Goal: Find specific page/section: Find specific page/section

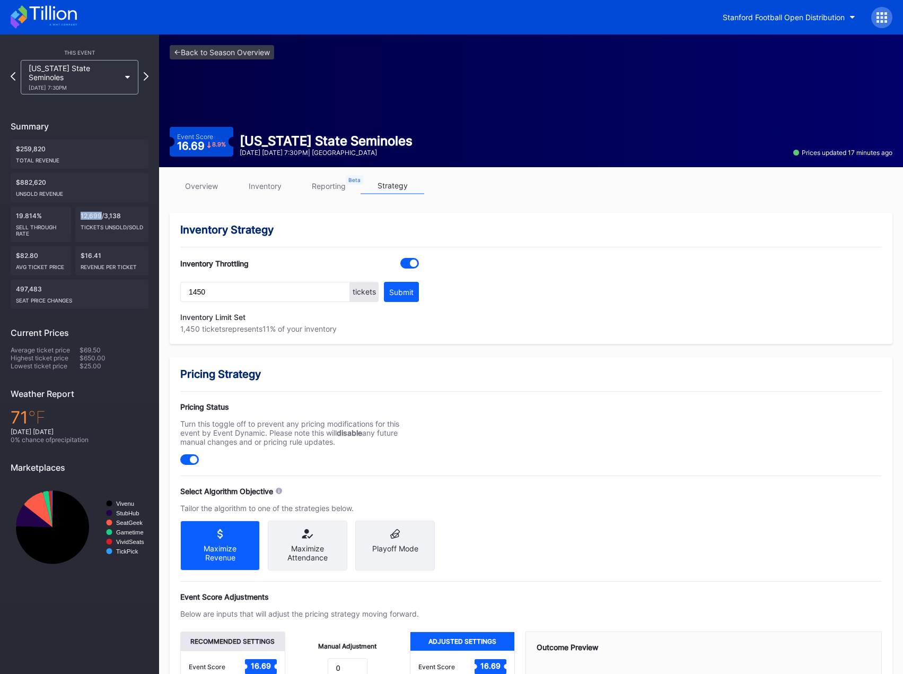
click at [69, 20] on icon at bounding box center [44, 16] width 66 height 23
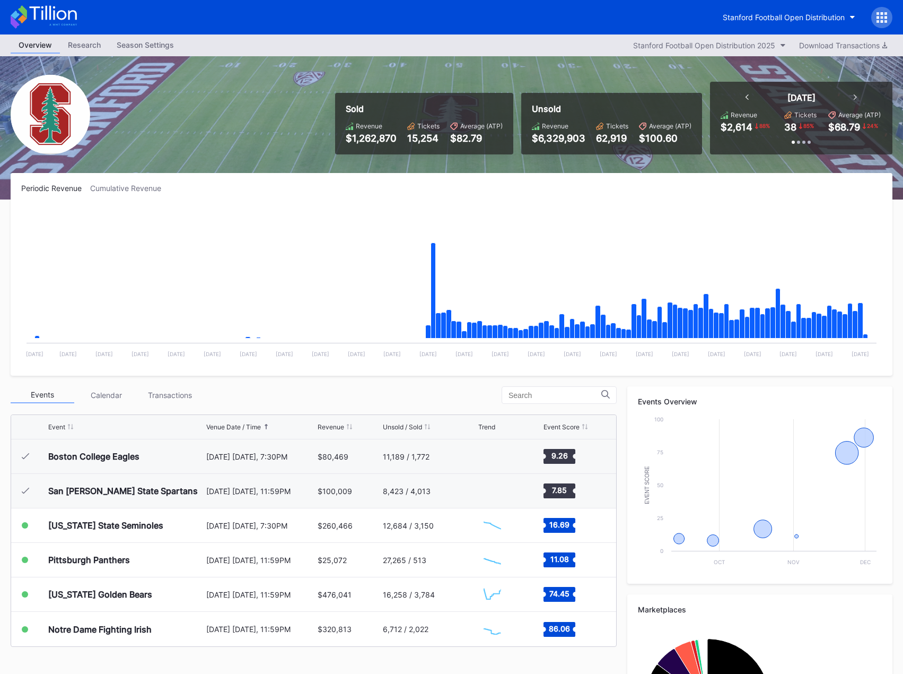
scroll to position [128, 0]
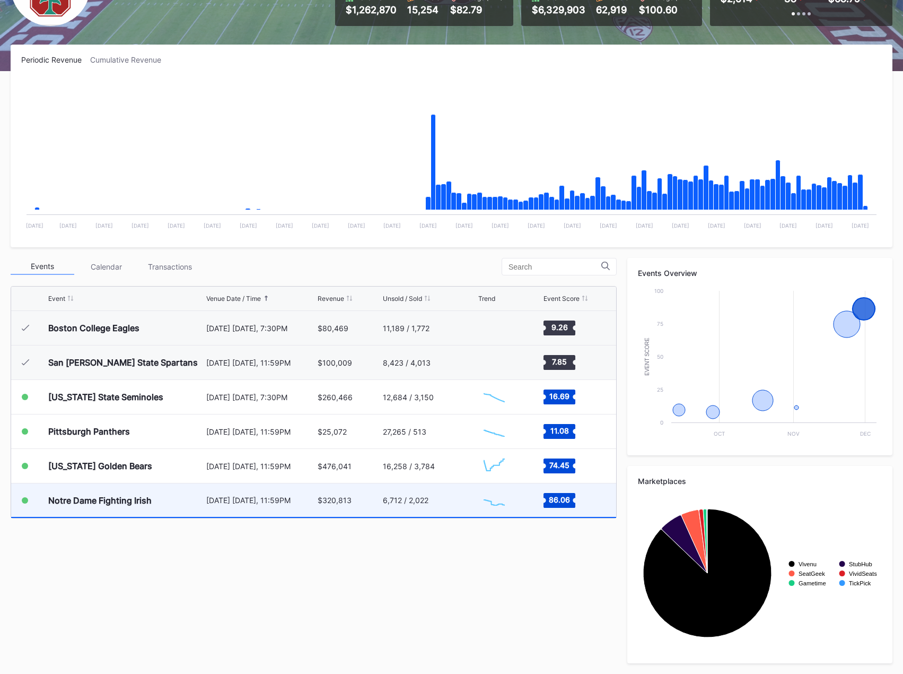
click at [131, 503] on div "Notre Dame Fighting Irish" at bounding box center [99, 500] width 103 height 11
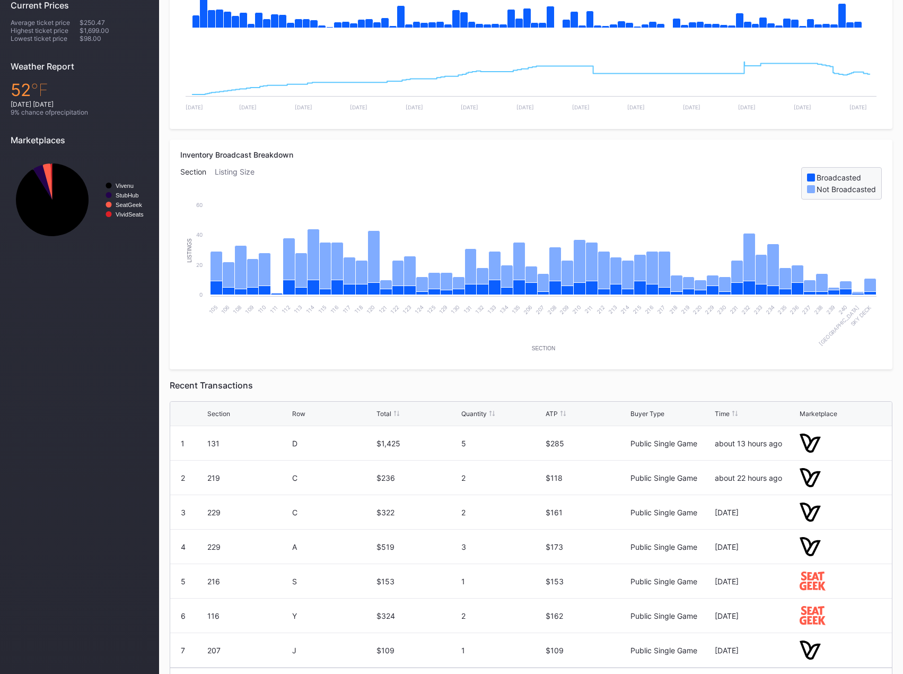
scroll to position [106, 0]
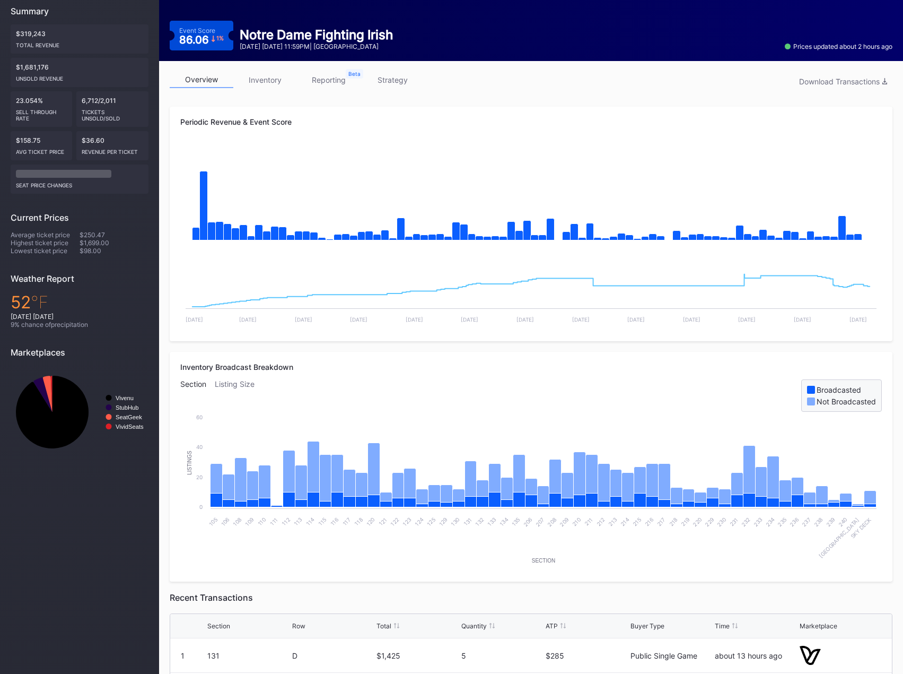
click at [392, 82] on link "strategy" at bounding box center [393, 80] width 64 height 16
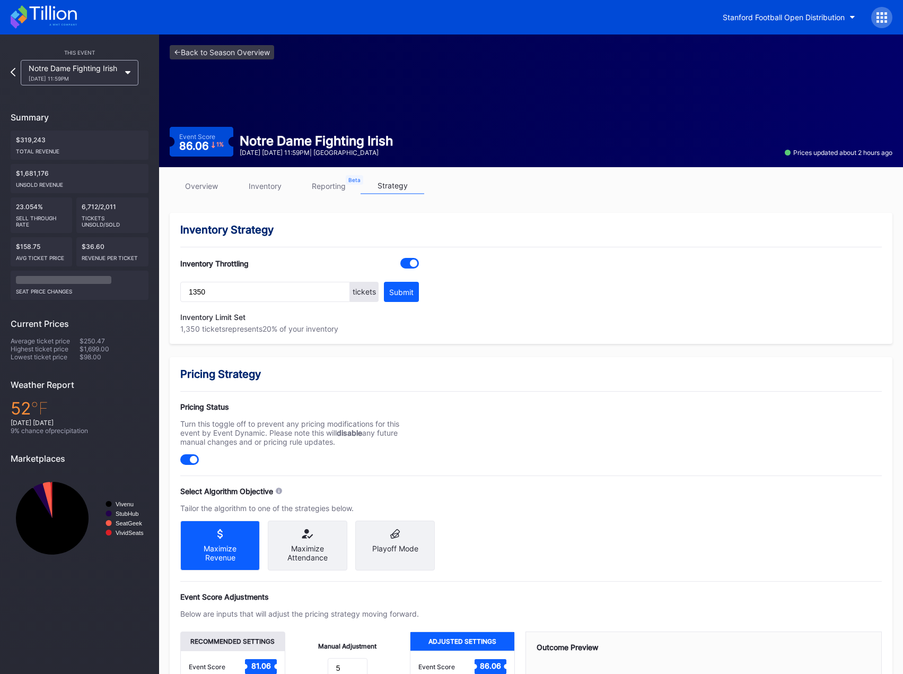
click at [329, 187] on link "reporting" at bounding box center [329, 186] width 64 height 16
